Goal: Task Accomplishment & Management: Use online tool/utility

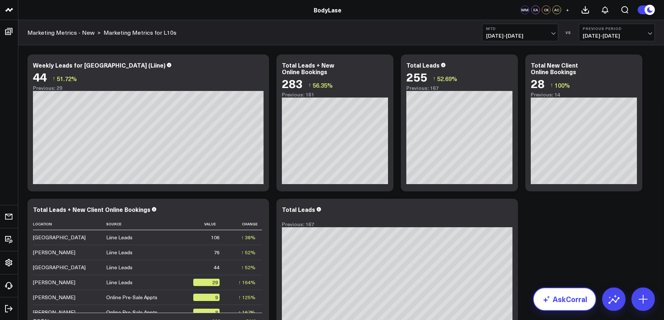
click at [571, 301] on link "AskCorral" at bounding box center [564, 299] width 63 height 23
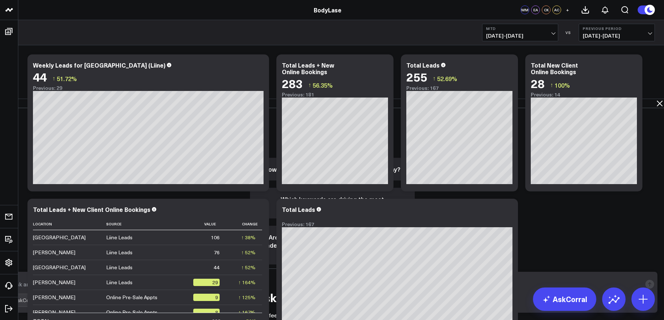
click at [382, 289] on textarea at bounding box center [325, 284] width 631 height 13
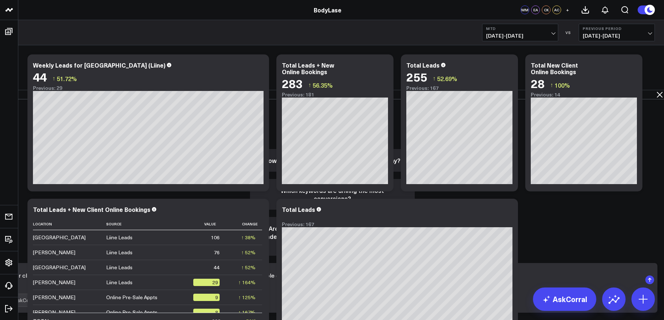
type textarea "For clients specifically visiting the [GEOGRAPHIC_DATA] location this year, can…"
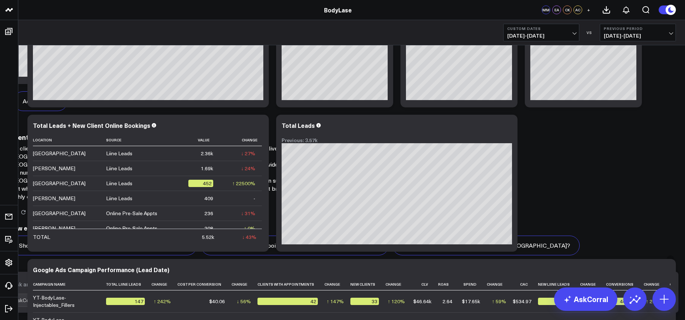
scroll to position [617, 0]
click at [68, 111] on button "Add To Board" at bounding box center [40, 101] width 55 height 20
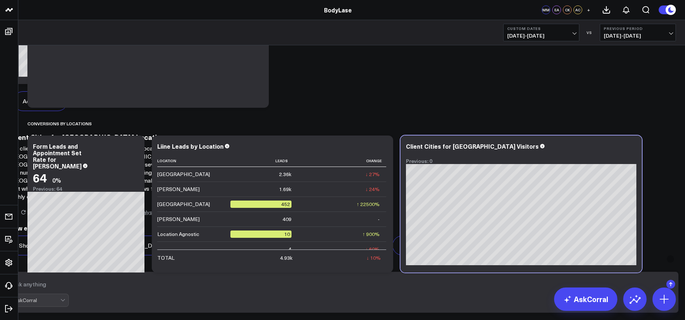
scroll to position [436, 0]
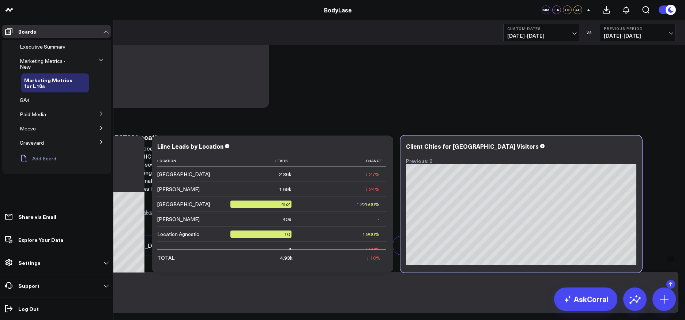
click at [49, 153] on button "Add Board" at bounding box center [37, 159] width 40 height 16
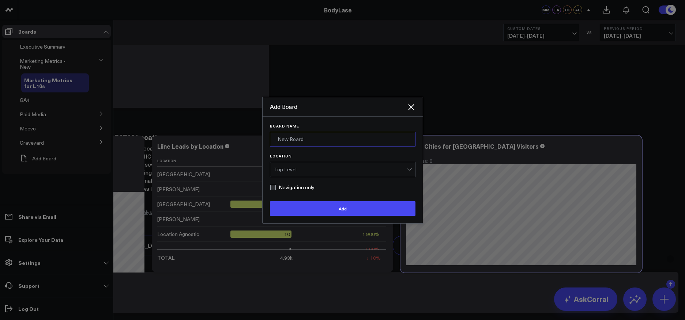
click at [282, 139] on input "Board Name" at bounding box center [343, 139] width 146 height 15
type input "[PERSON_NAME]'s Board"
click at [350, 167] on div "Top Level" at bounding box center [340, 170] width 133 height 6
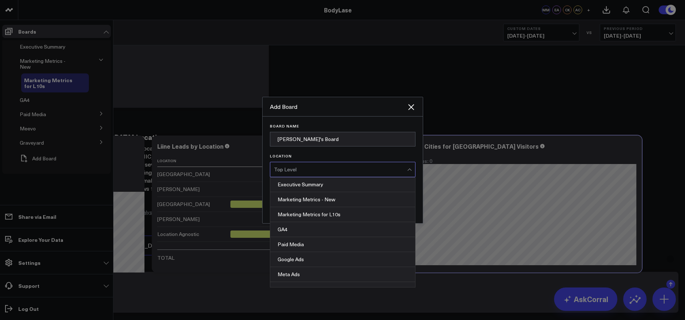
scroll to position [0, 0]
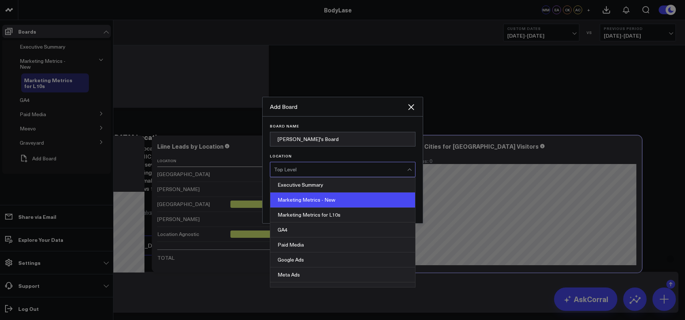
click at [341, 201] on div "Marketing Metrics - New" at bounding box center [342, 200] width 145 height 15
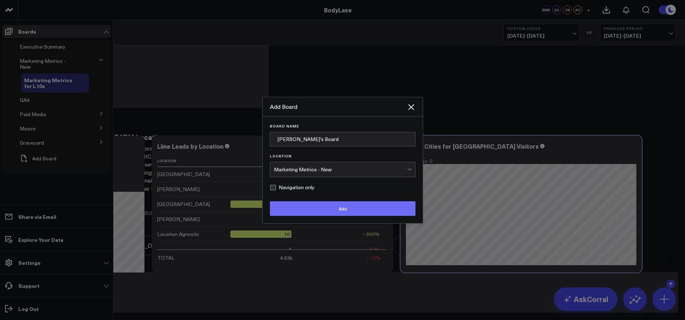
click at [340, 209] on button "Add" at bounding box center [343, 209] width 146 height 15
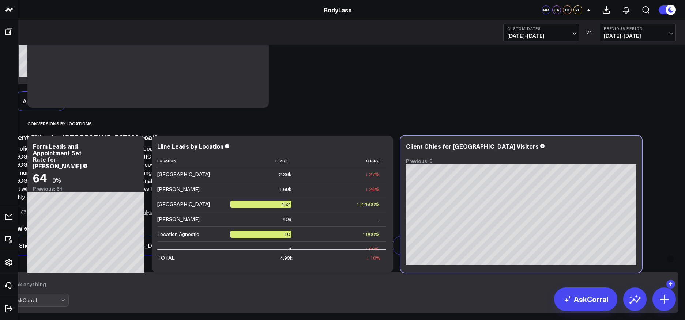
scroll to position [353, 0]
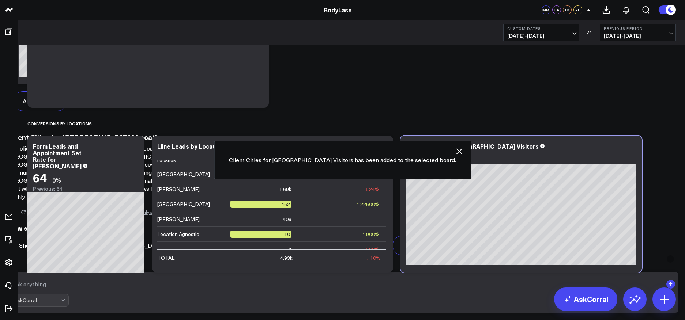
click at [455, 151] on icon "button" at bounding box center [459, 151] width 9 height 9
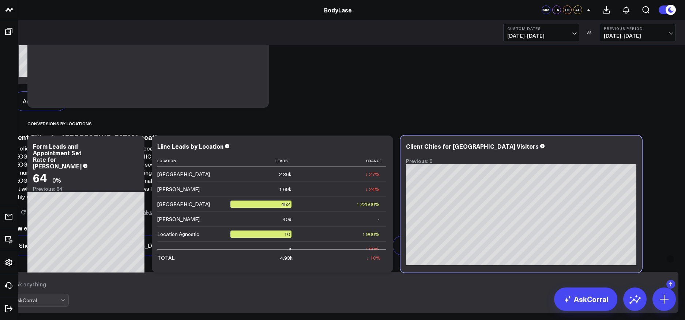
scroll to position [495, 0]
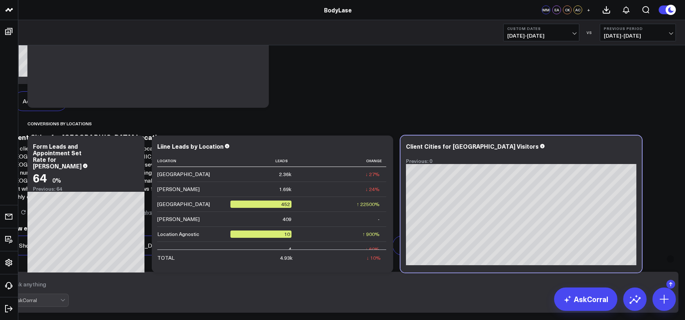
click at [382, 286] on textarea at bounding box center [336, 284] width 653 height 13
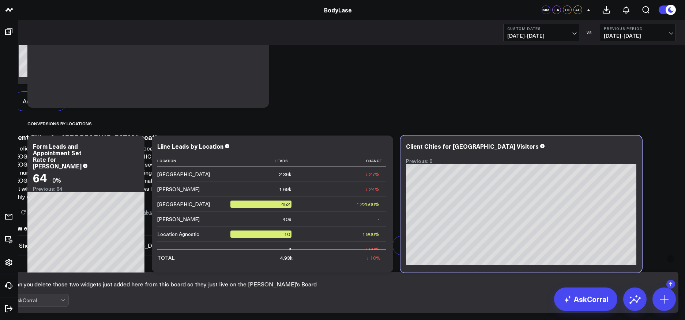
type textarea "Can you delete those two widgets just added here from this board so they just l…"
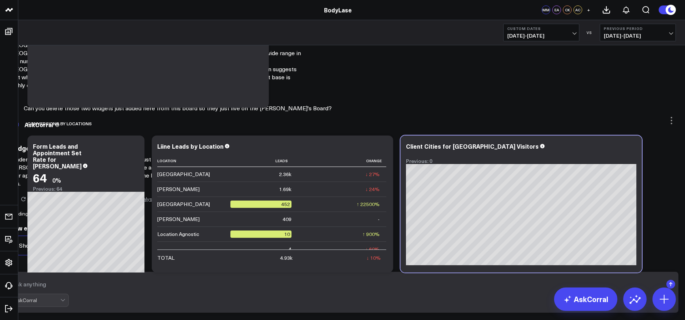
scroll to position [810, 0]
